Goal: Transaction & Acquisition: Purchase product/service

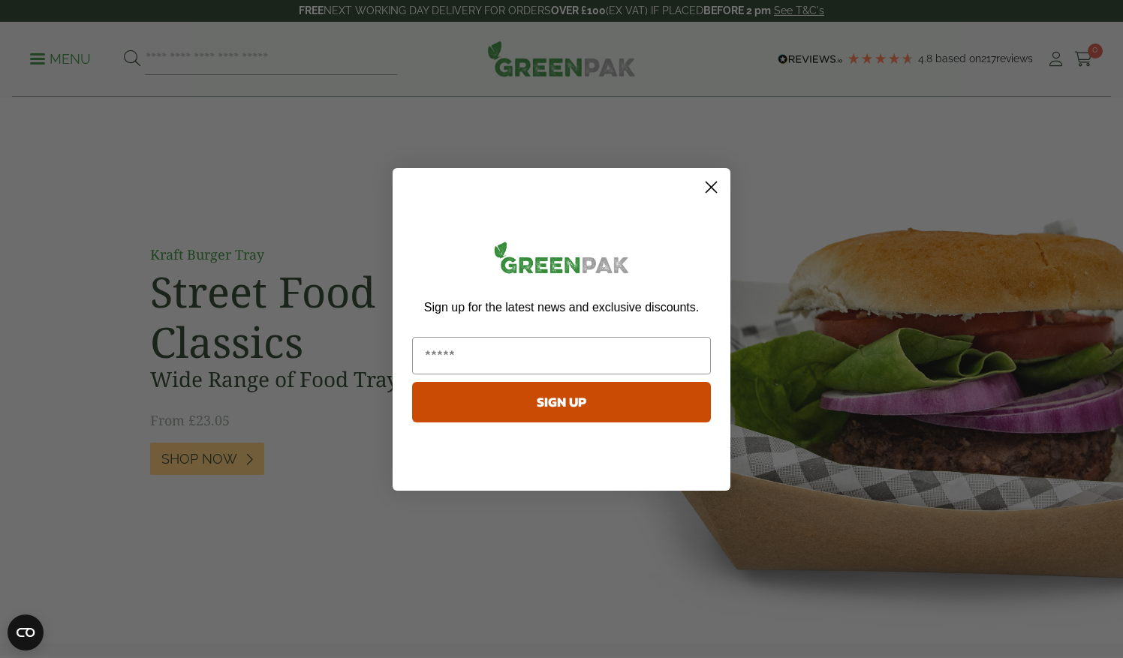
click at [711, 182] on circle "Close dialog" at bounding box center [711, 186] width 25 height 25
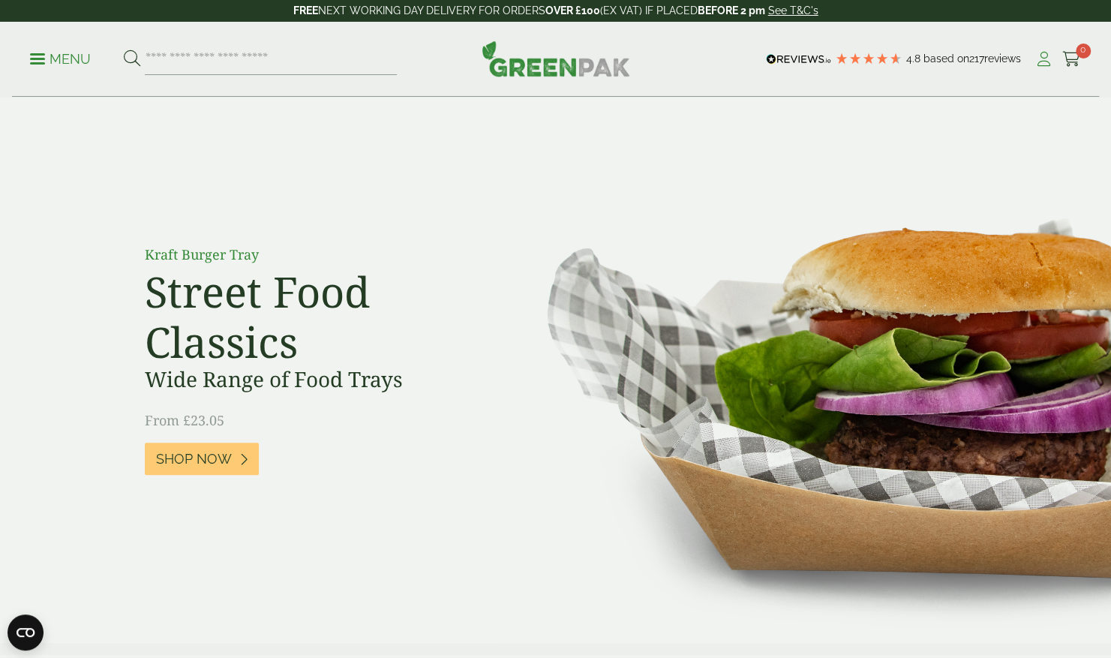
click at [1045, 60] on icon at bounding box center [1044, 59] width 19 height 15
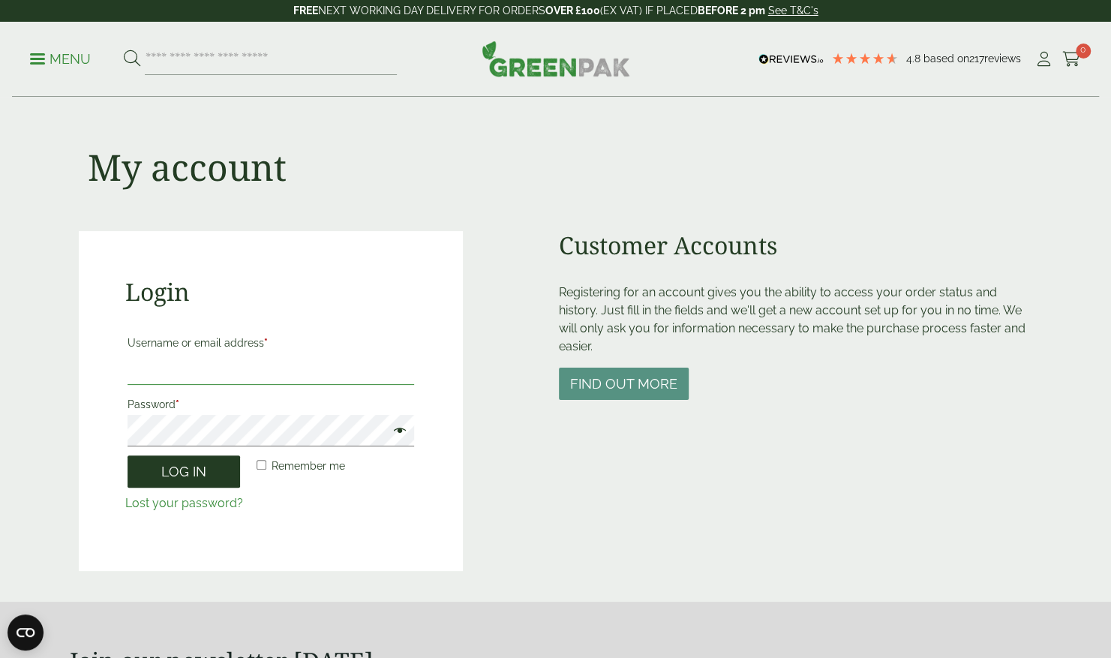
type input "**********"
click at [171, 473] on button "Log in" at bounding box center [184, 471] width 113 height 32
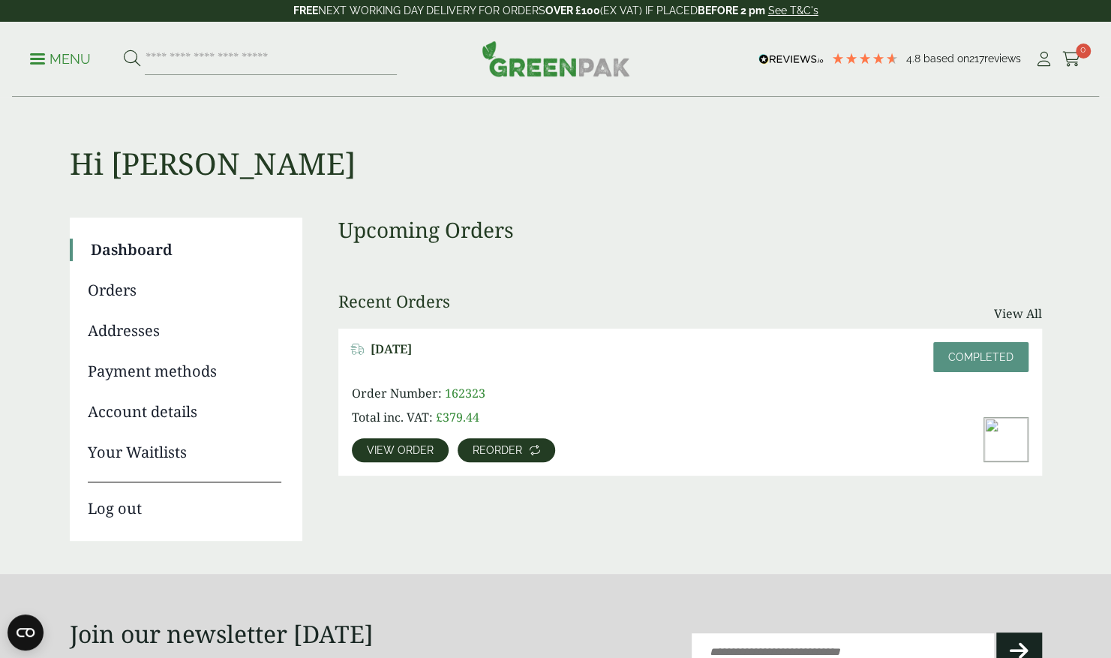
click at [490, 449] on span "Reorder" at bounding box center [498, 450] width 50 height 11
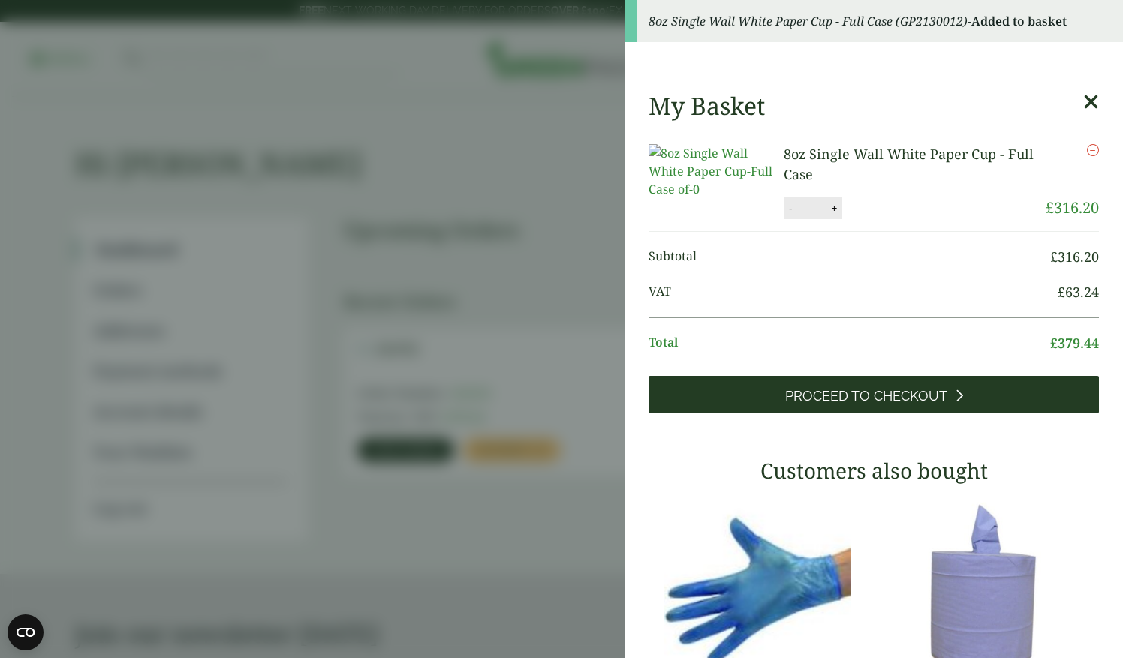
click at [863, 404] on span "Proceed to Checkout" at bounding box center [866, 396] width 162 height 17
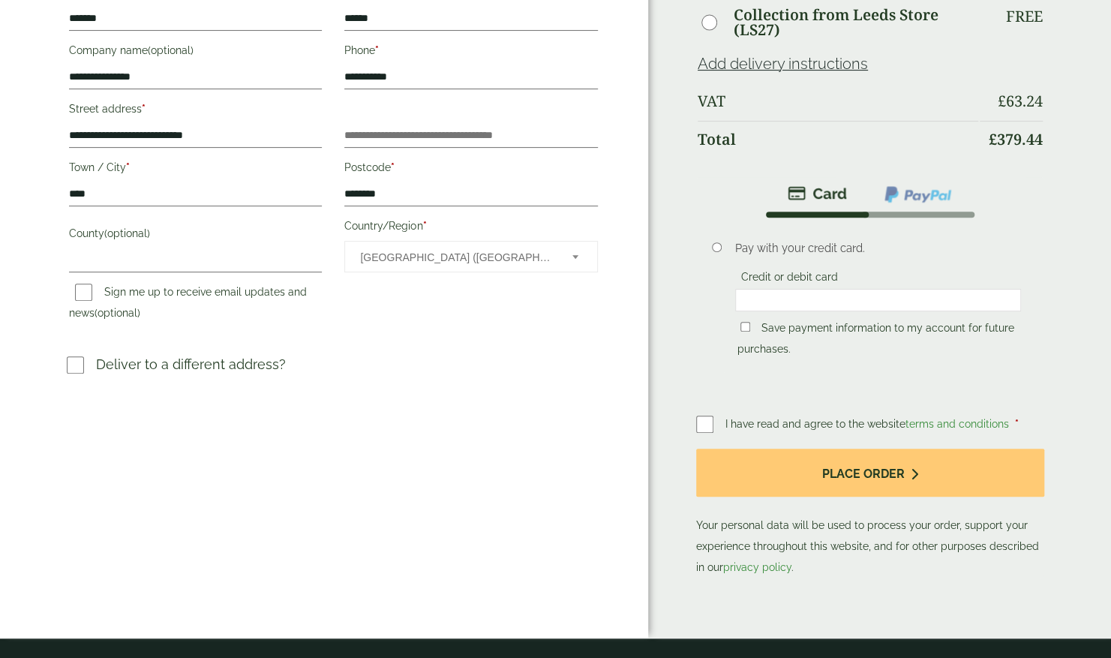
scroll to position [300, 0]
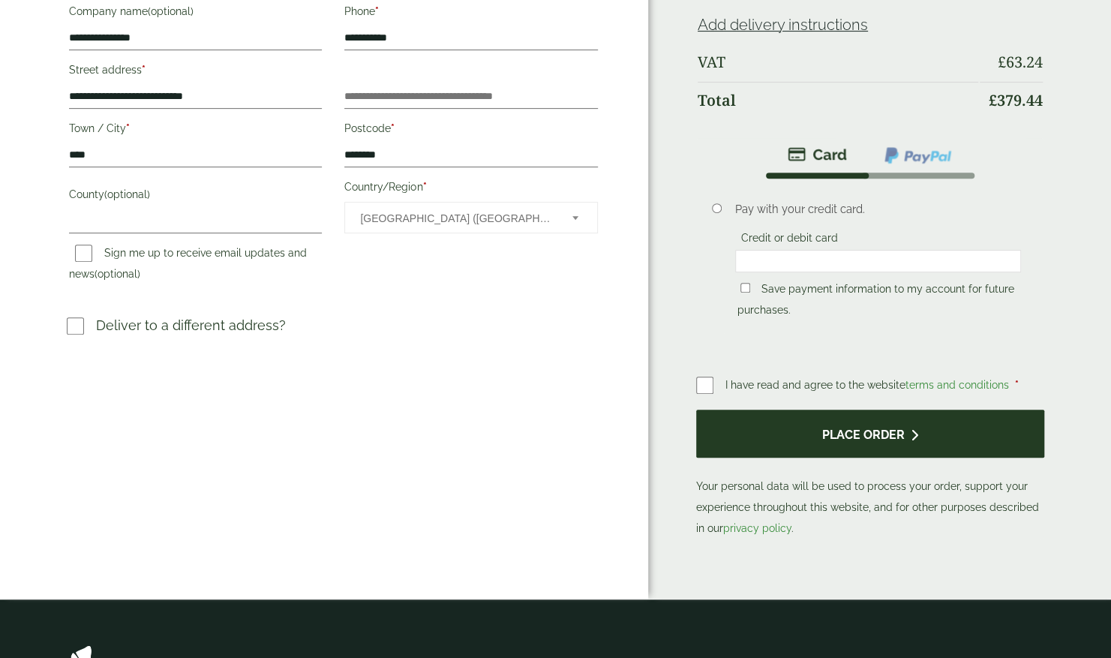
click at [906, 436] on button "Place order" at bounding box center [870, 434] width 348 height 49
